Goal: Task Accomplishment & Management: Use online tool/utility

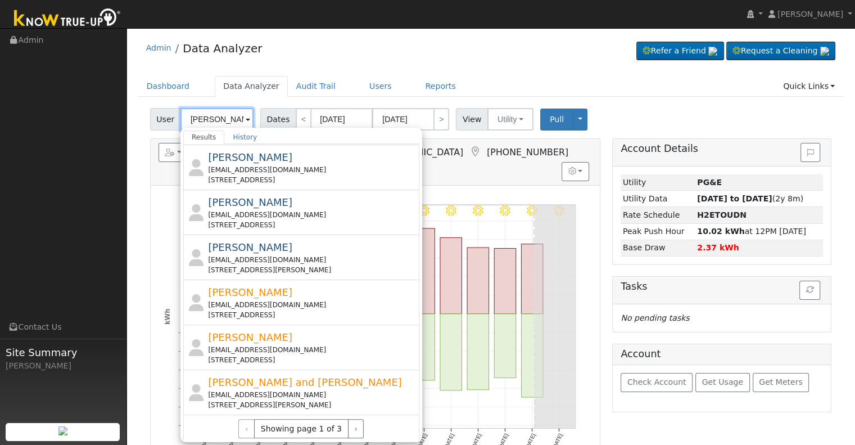
scroll to position [395, 0]
click at [351, 419] on button "›" at bounding box center [356, 427] width 16 height 19
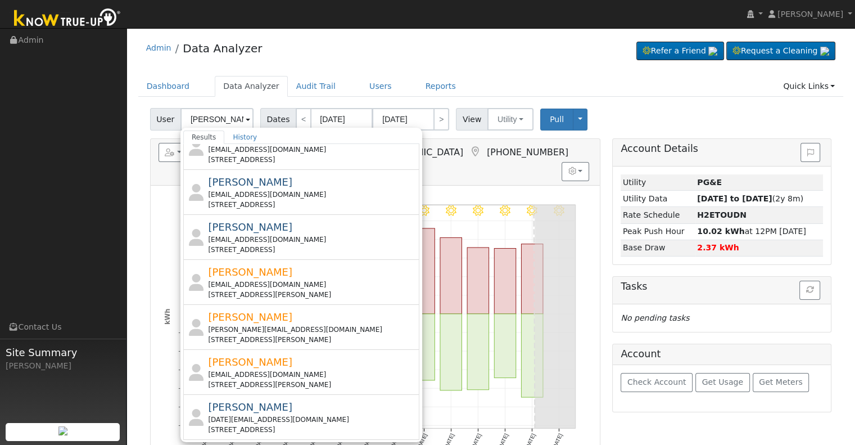
scroll to position [0, 0]
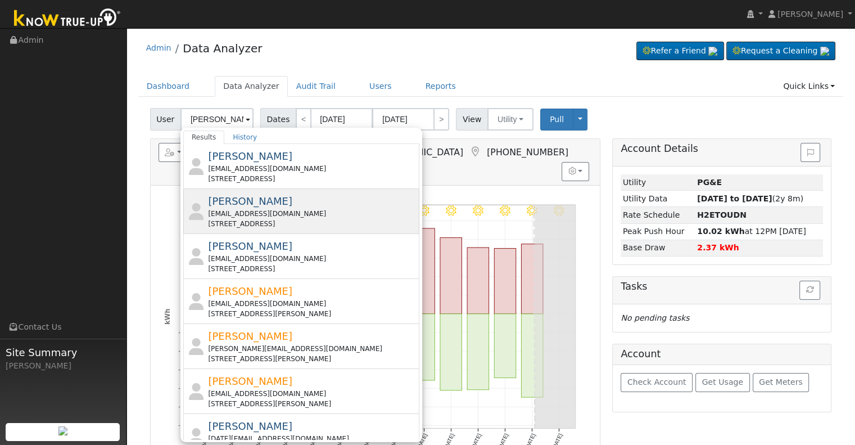
click at [326, 209] on div "leonilac.2008@gmail.com" at bounding box center [312, 214] width 209 height 10
type input "Leonila Castillo"
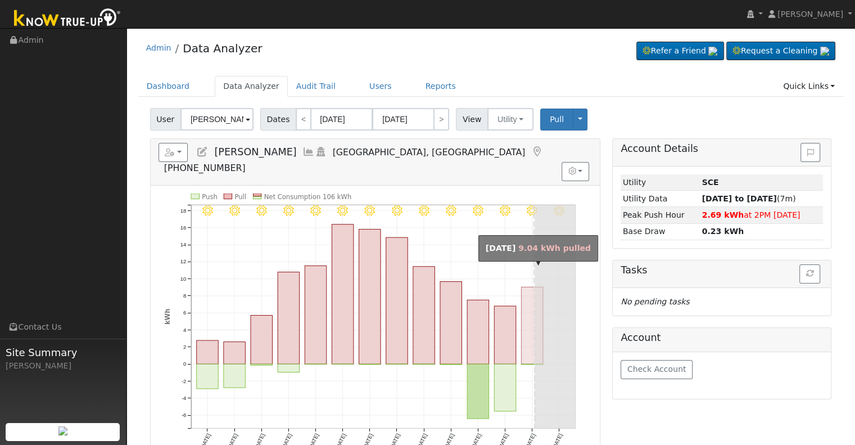
click at [530, 303] on rect "onclick=""" at bounding box center [532, 325] width 22 height 77
type input "08/16/2025"
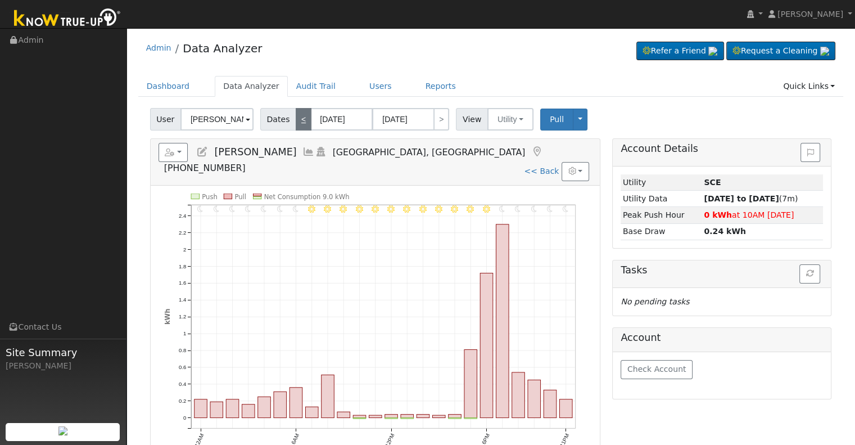
click at [299, 119] on link "<" at bounding box center [304, 119] width 16 height 22
type input "08/15/2025"
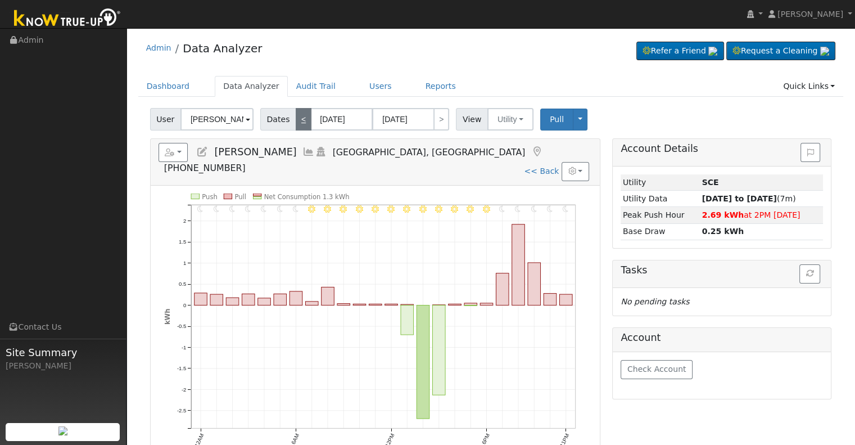
click at [299, 119] on link "<" at bounding box center [304, 119] width 16 height 22
type input "[DATE]"
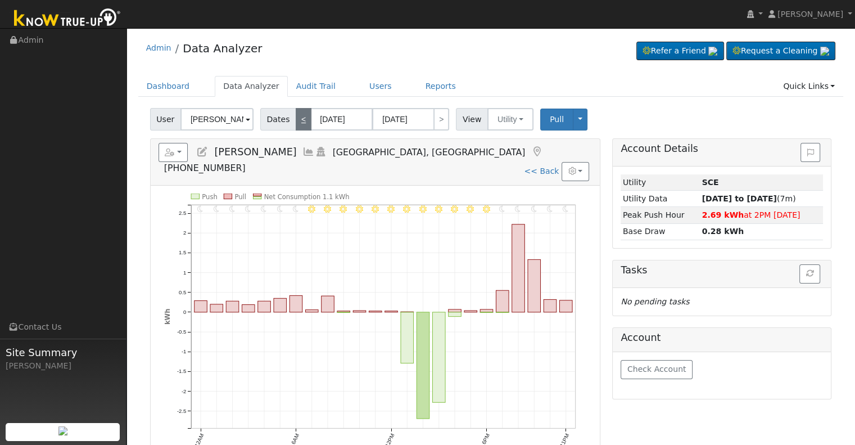
click at [299, 119] on link "<" at bounding box center [304, 119] width 16 height 22
type input "08/13/2025"
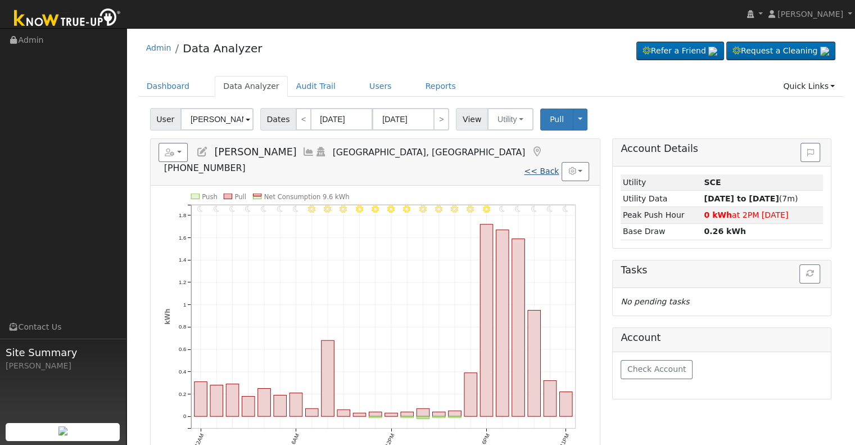
click at [544, 166] on link "<< Back" at bounding box center [541, 170] width 35 height 9
type input "08/04/2025"
type input "[DATE]"
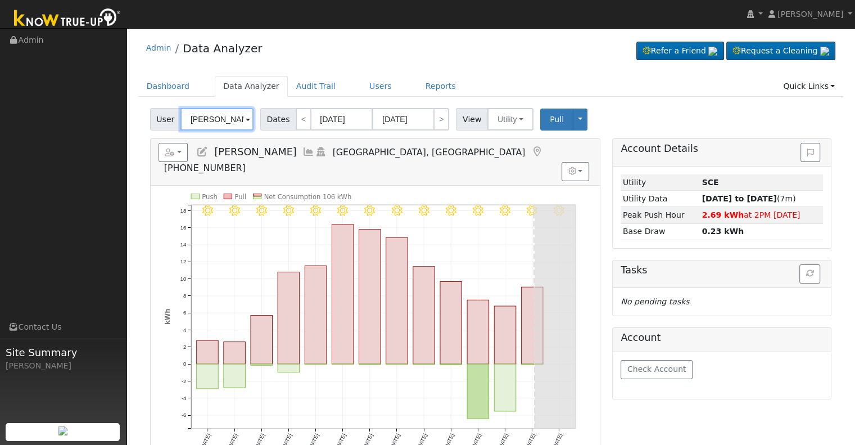
click at [214, 117] on input "Leonila Castillo" at bounding box center [216, 119] width 73 height 22
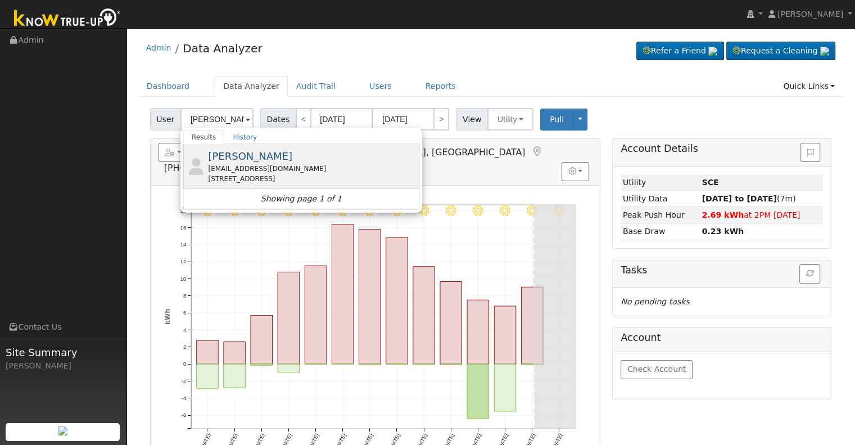
click at [263, 159] on span "Thomas Haydukovich" at bounding box center [250, 156] width 84 height 12
type input "Thomas Haydukovich"
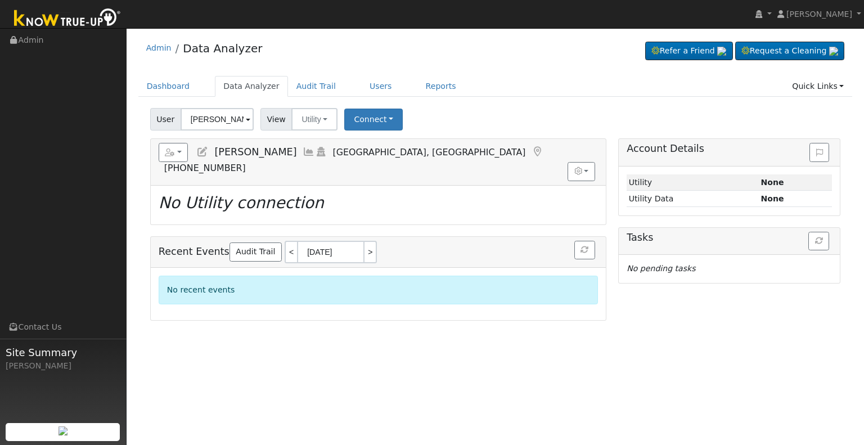
click at [200, 148] on icon at bounding box center [202, 152] width 12 height 10
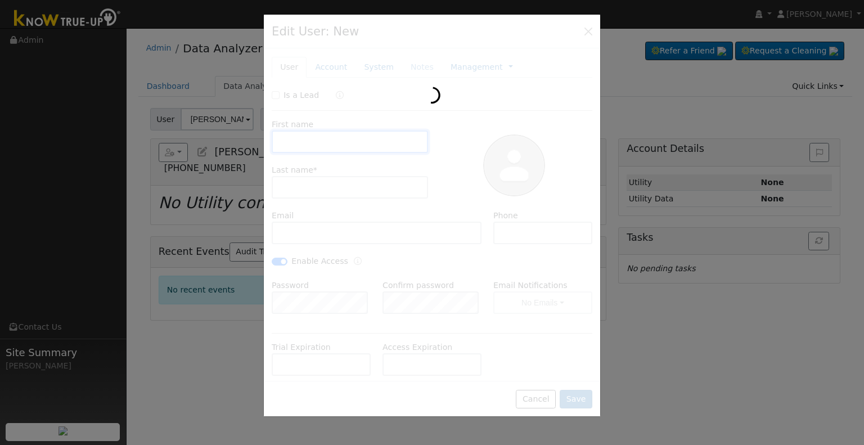
type input "Thomas"
type input "Haydukovich"
type input "jnippler@gmail.com"
type input "9179817476"
checkbox input "true"
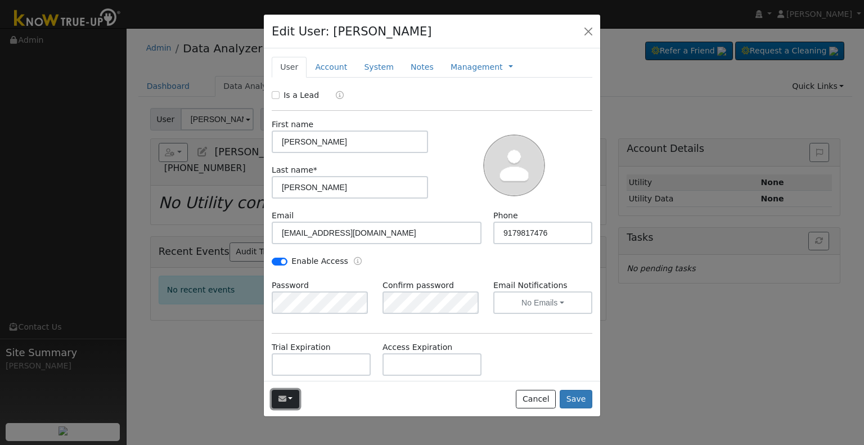
click at [276, 398] on button "button" at bounding box center [286, 399] width 28 height 19
click at [0, 0] on link "Connect Utility" at bounding box center [0, 0] width 0 height 0
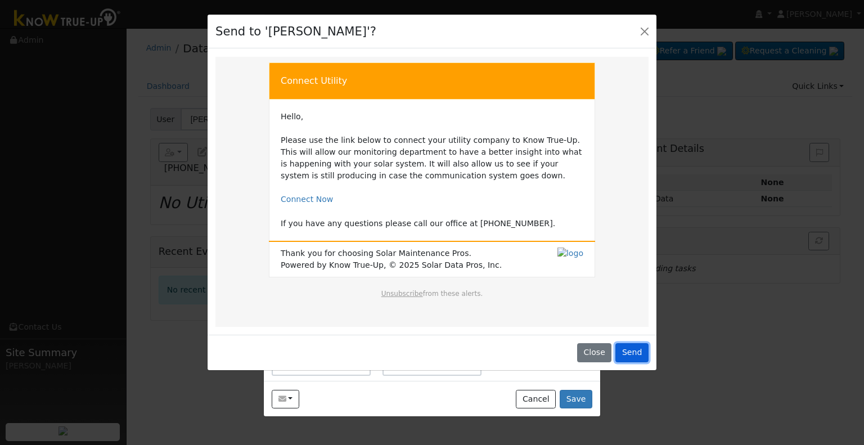
drag, startPoint x: 631, startPoint y: 348, endPoint x: 543, endPoint y: 301, distance: 99.6
click at [631, 349] on button "Send" at bounding box center [631, 352] width 33 height 19
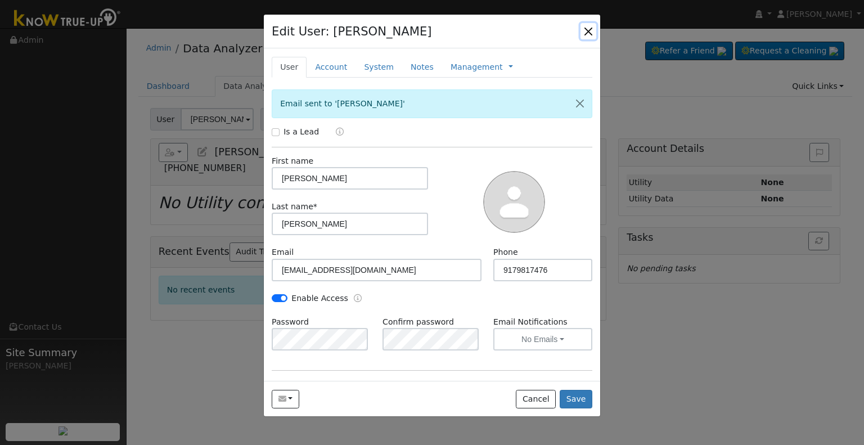
click at [586, 29] on button "button" at bounding box center [588, 31] width 16 height 16
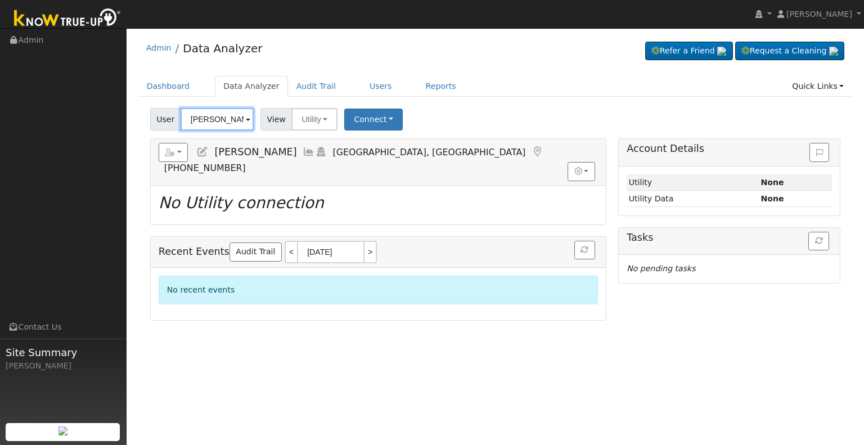
click at [209, 119] on input "Thomas Haydukovich" at bounding box center [216, 119] width 73 height 22
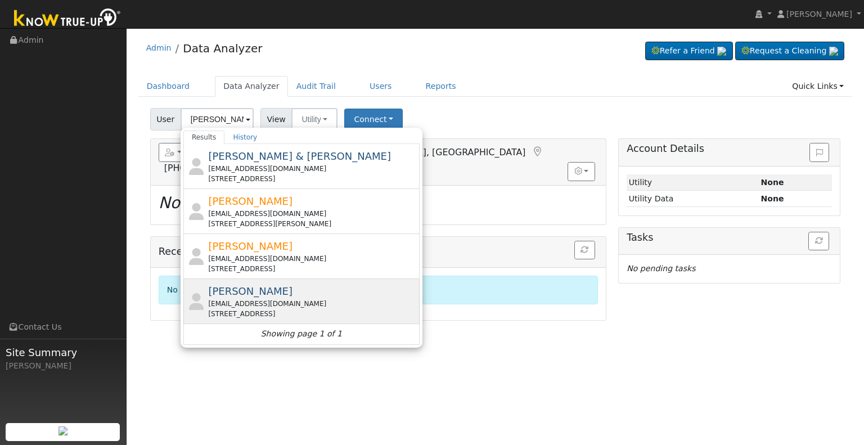
click at [327, 293] on div "Toby Oliveira ollie_babba@yahoo.com 759 Bodega Avenue, Lemoore, CA 93245" at bounding box center [312, 300] width 209 height 35
type input "Toby Oliveira"
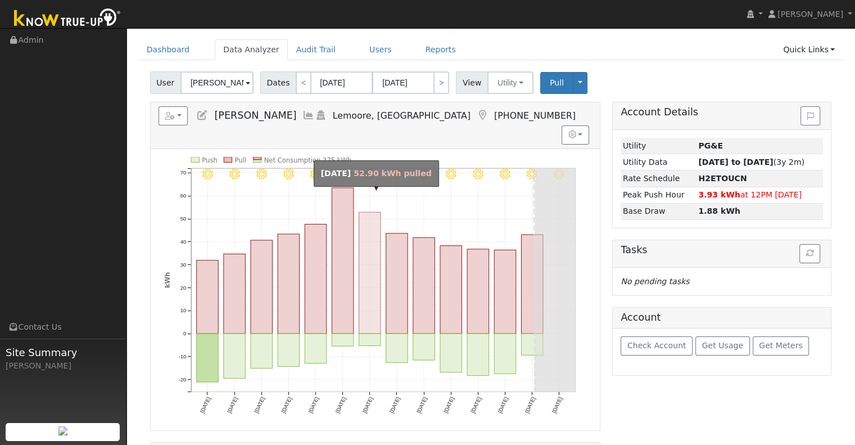
scroll to position [56, 0]
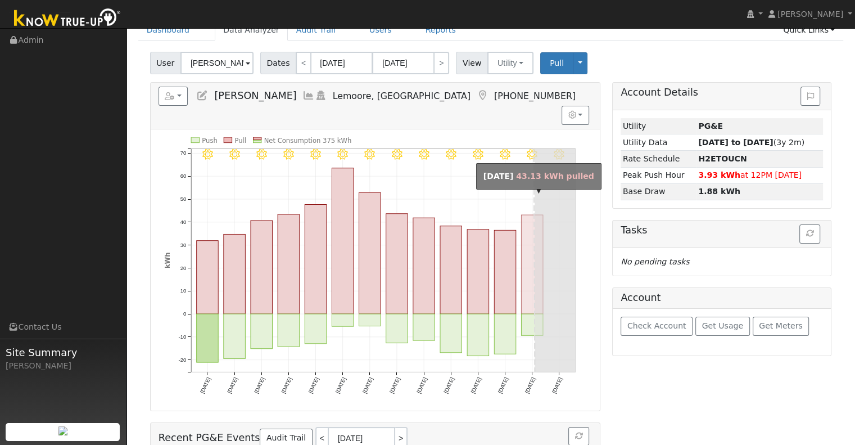
click at [529, 249] on rect "onclick=""" at bounding box center [532, 264] width 22 height 99
type input "08/16/2025"
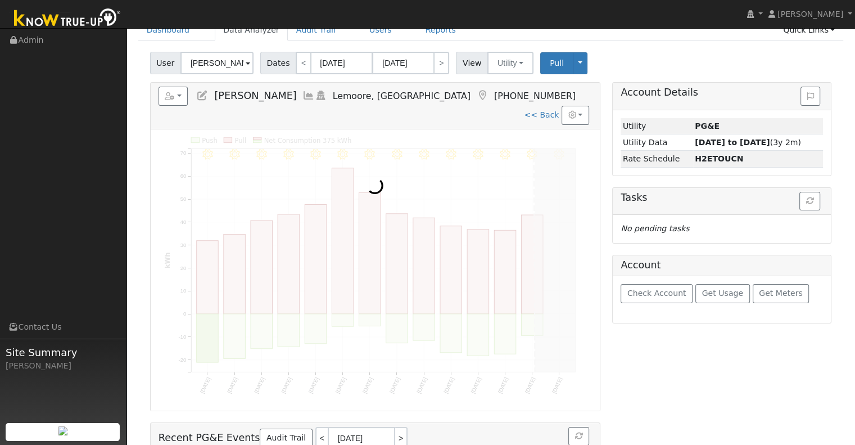
scroll to position [0, 0]
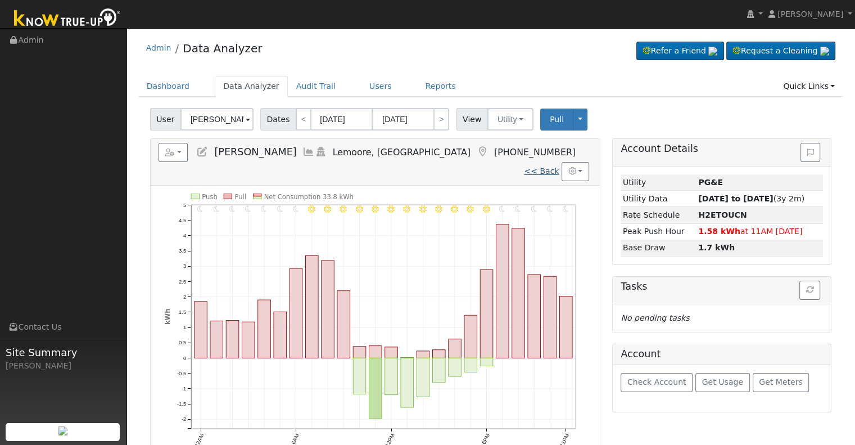
click at [549, 166] on link "<< Back" at bounding box center [541, 170] width 35 height 9
type input "08/04/2025"
type input "[DATE]"
